Goal: Navigation & Orientation: Find specific page/section

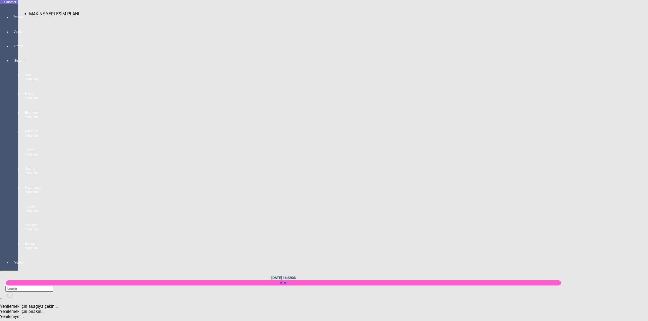
click at [11, 22] on div at bounding box center [15, 22] width 8 height 0
click at [47, 11] on span "MAKİNE YERLEŞİM PLANI" at bounding box center [54, 13] width 50 height 5
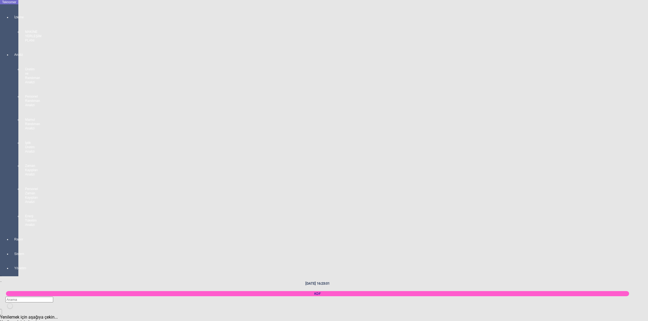
scroll to position [574, 0]
click at [646, 235] on body "Teknomer İzleme MAKİNE YERLEŞİM PLANI Analiz Üretim ve Randıman Analizi Persone…" at bounding box center [324, 160] width 648 height 321
